Goal: Information Seeking & Learning: Learn about a topic

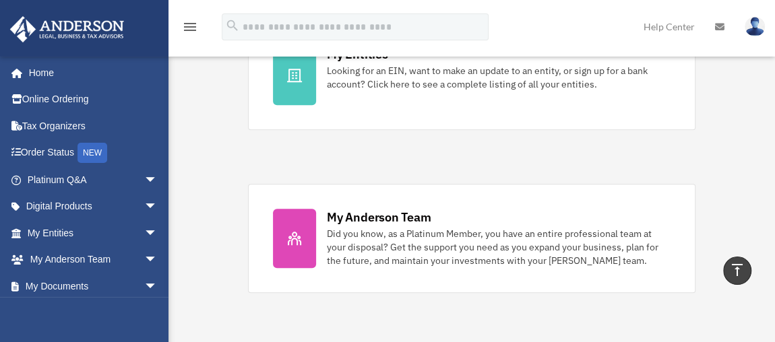
scroll to position [498, 0]
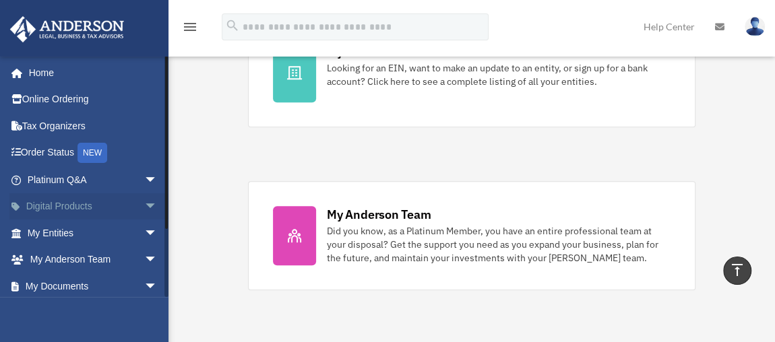
click at [144, 205] on span "arrow_drop_down" at bounding box center [157, 207] width 27 height 28
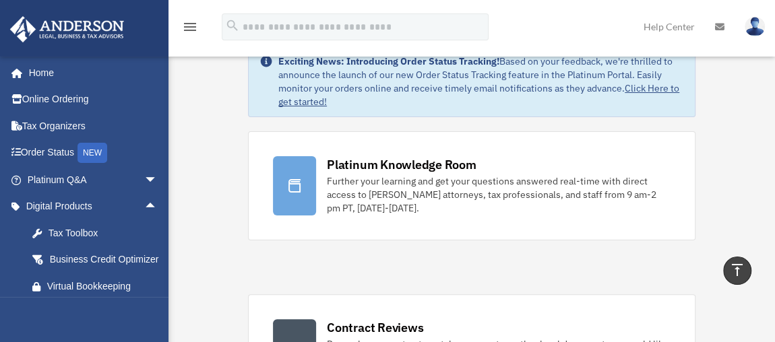
scroll to position [0, 0]
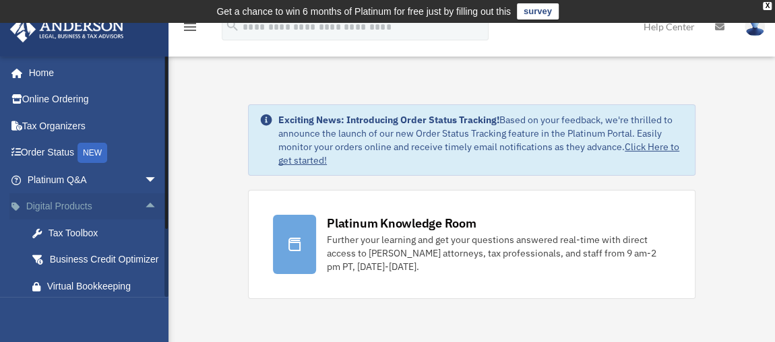
click at [148, 203] on span "arrow_drop_up" at bounding box center [157, 207] width 27 height 28
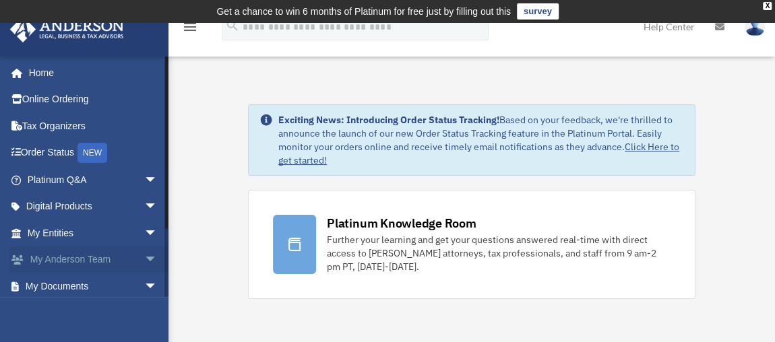
click at [144, 257] on span "arrow_drop_down" at bounding box center [157, 261] width 27 height 28
click at [144, 257] on span "arrow_drop_up" at bounding box center [157, 261] width 27 height 28
click at [144, 285] on span "arrow_drop_down" at bounding box center [157, 287] width 27 height 28
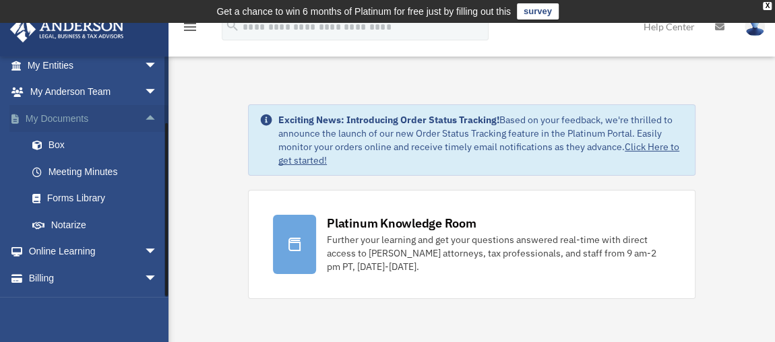
scroll to position [191, 0]
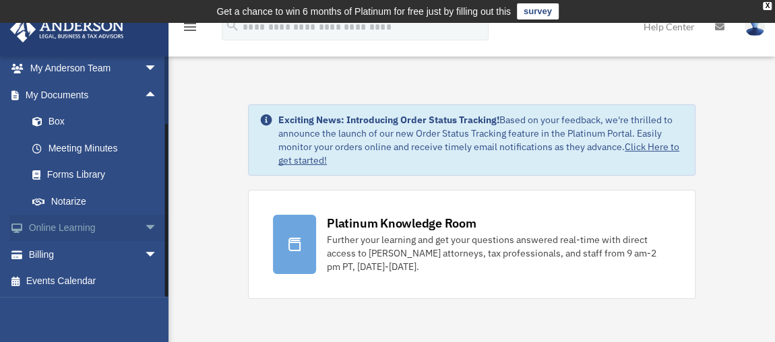
click at [144, 232] on span "arrow_drop_down" at bounding box center [157, 229] width 27 height 28
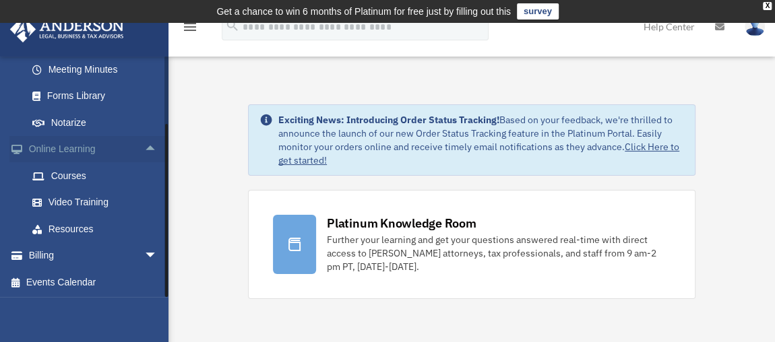
scroll to position [271, 0]
click at [64, 177] on link "Courses" at bounding box center [98, 174] width 159 height 27
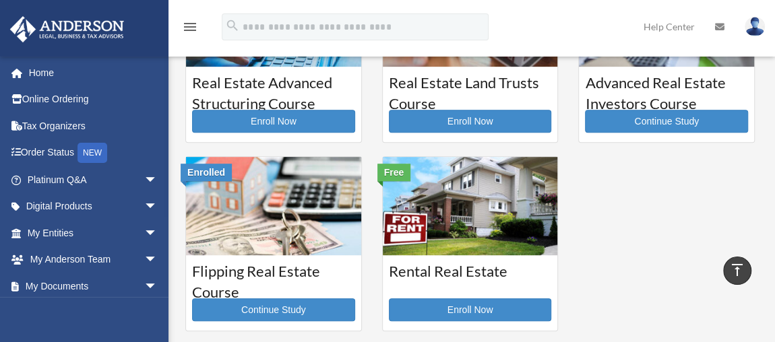
scroll to position [15, 0]
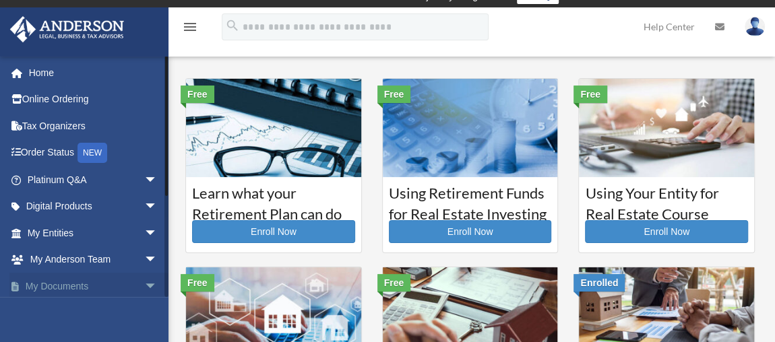
click at [144, 286] on span "arrow_drop_down" at bounding box center [157, 287] width 27 height 28
click at [144, 286] on span "arrow_drop_up" at bounding box center [157, 287] width 27 height 28
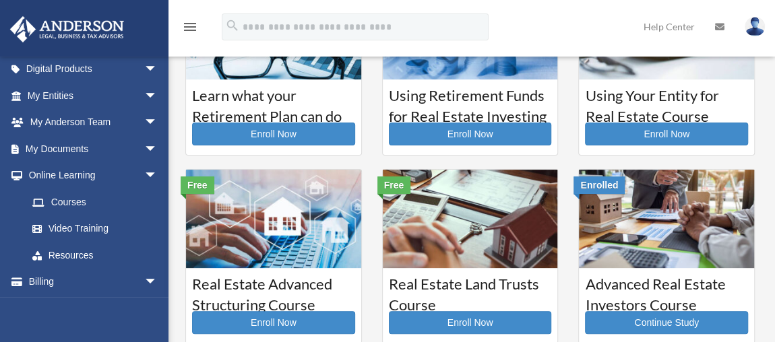
scroll to position [140, 0]
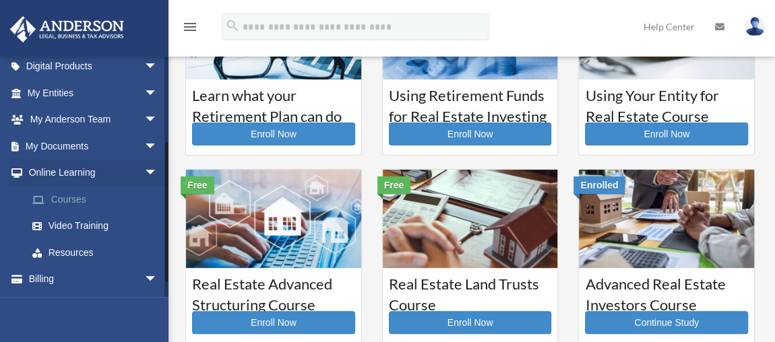
click at [70, 201] on link "Courses" at bounding box center [98, 199] width 159 height 27
click at [64, 225] on link "Video Training" at bounding box center [98, 226] width 159 height 27
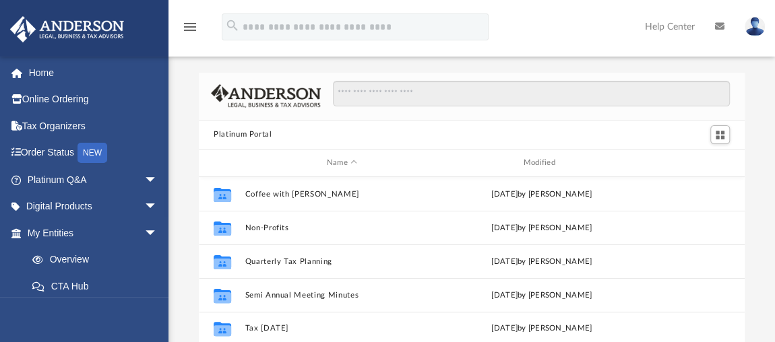
scroll to position [16, 0]
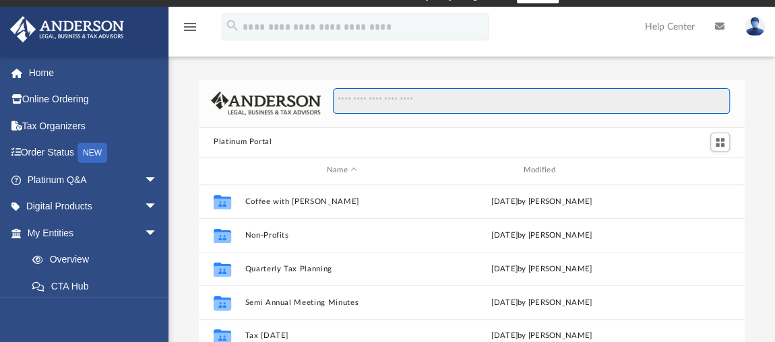
click at [397, 96] on input "Search files and folders" at bounding box center [531, 101] width 397 height 26
paste input "**********"
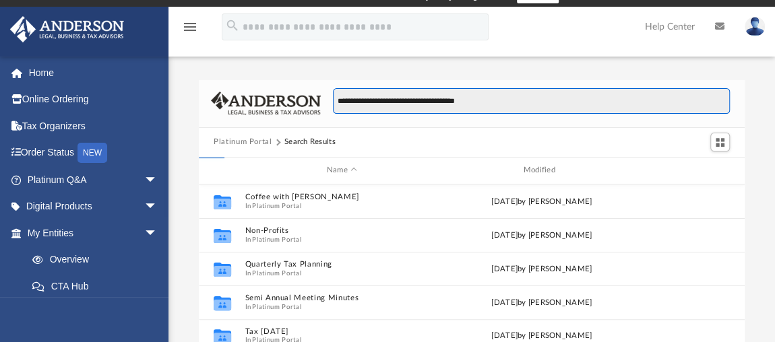
type input "**********"
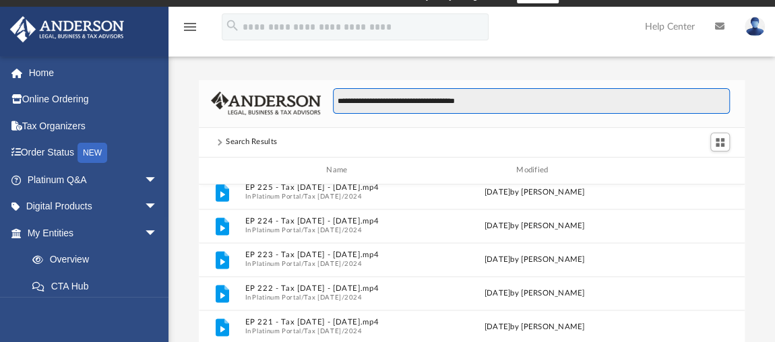
scroll to position [1121, 0]
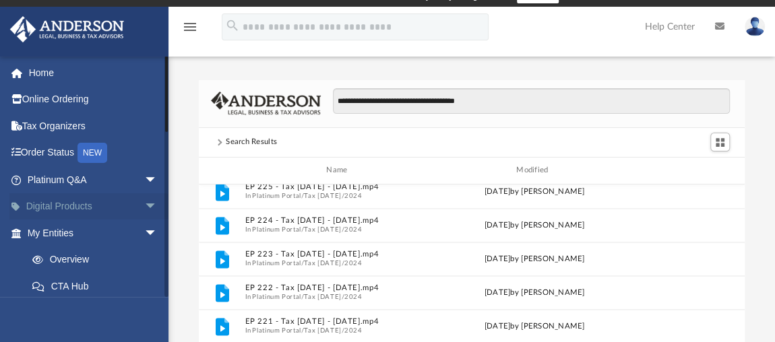
click at [144, 200] on span "arrow_drop_down" at bounding box center [157, 207] width 27 height 28
click at [148, 203] on span "arrow_drop_up" at bounding box center [157, 207] width 27 height 28
click at [144, 211] on span "arrow_drop_down" at bounding box center [157, 207] width 27 height 28
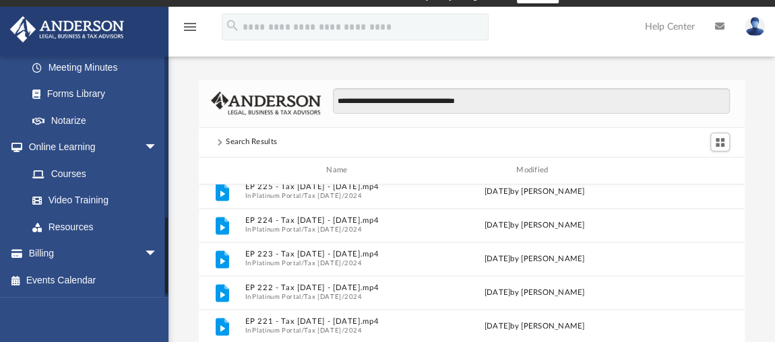
scroll to position [648, 0]
click at [65, 240] on link "Resources" at bounding box center [98, 227] width 159 height 27
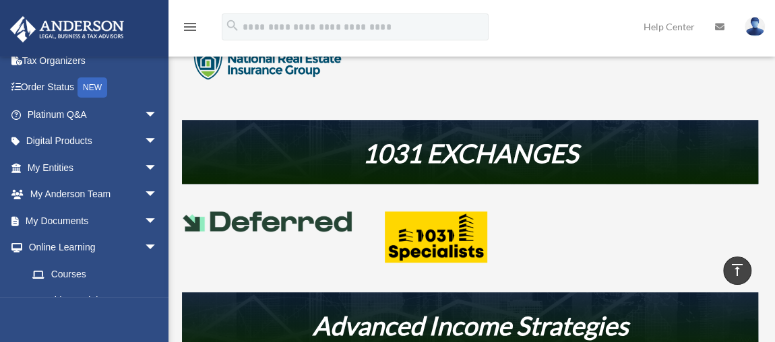
scroll to position [86, 0]
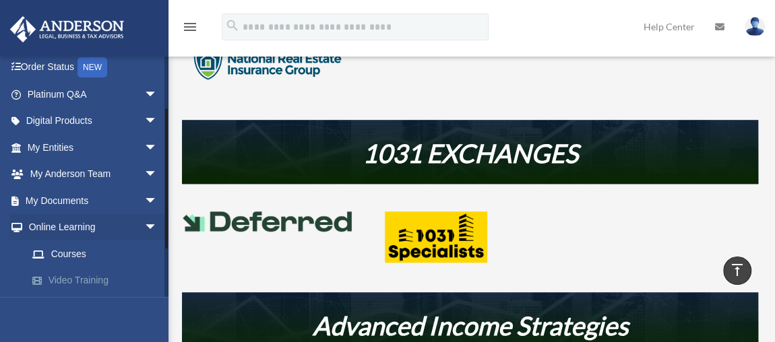
click at [71, 280] on link "Video Training" at bounding box center [98, 280] width 159 height 27
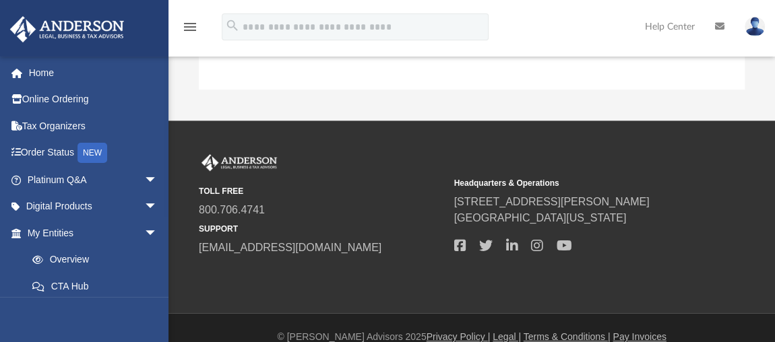
scroll to position [408, 0]
